Goal: Information Seeking & Learning: Learn about a topic

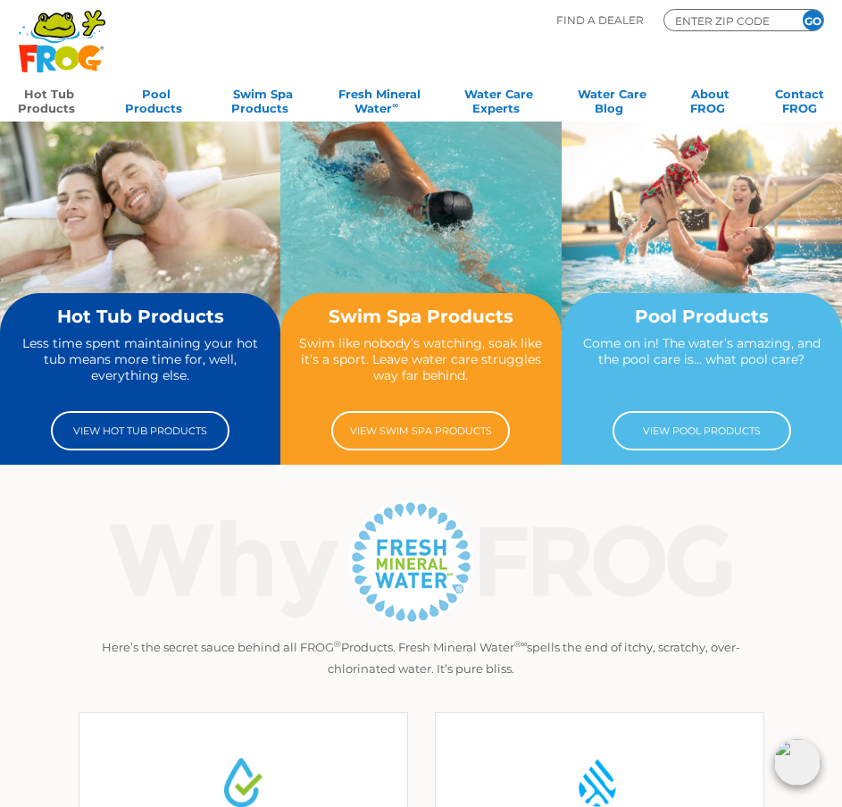
click at [61, 105] on link "Hot Tub Products" at bounding box center [49, 99] width 63 height 36
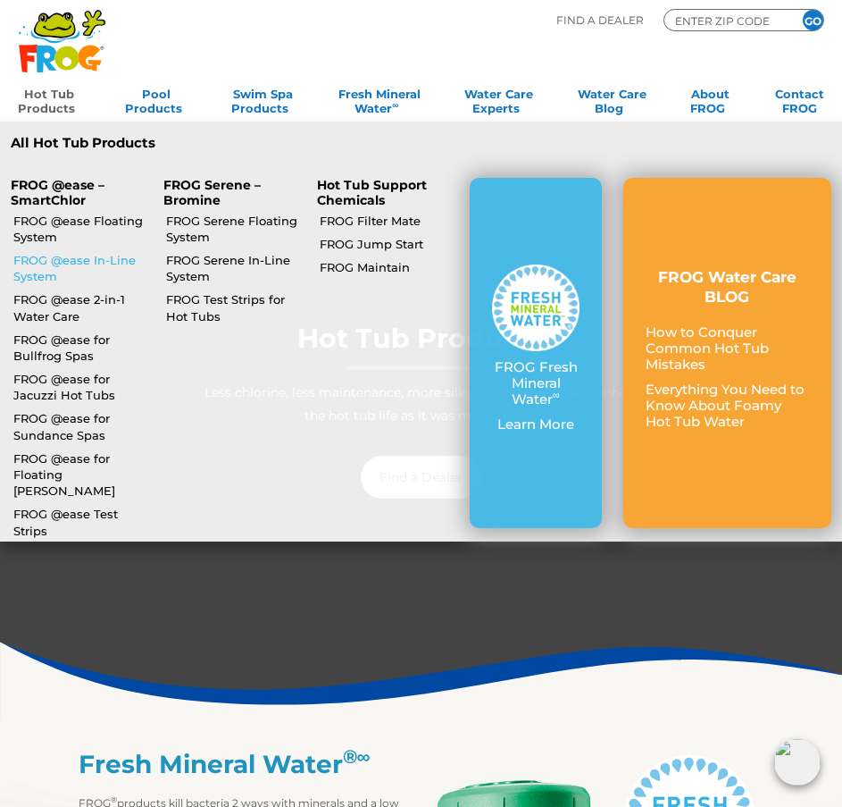
click at [72, 264] on link "FROG @ease In-Line System" at bounding box center [80, 268] width 135 height 32
